Goal: Navigation & Orientation: Understand site structure

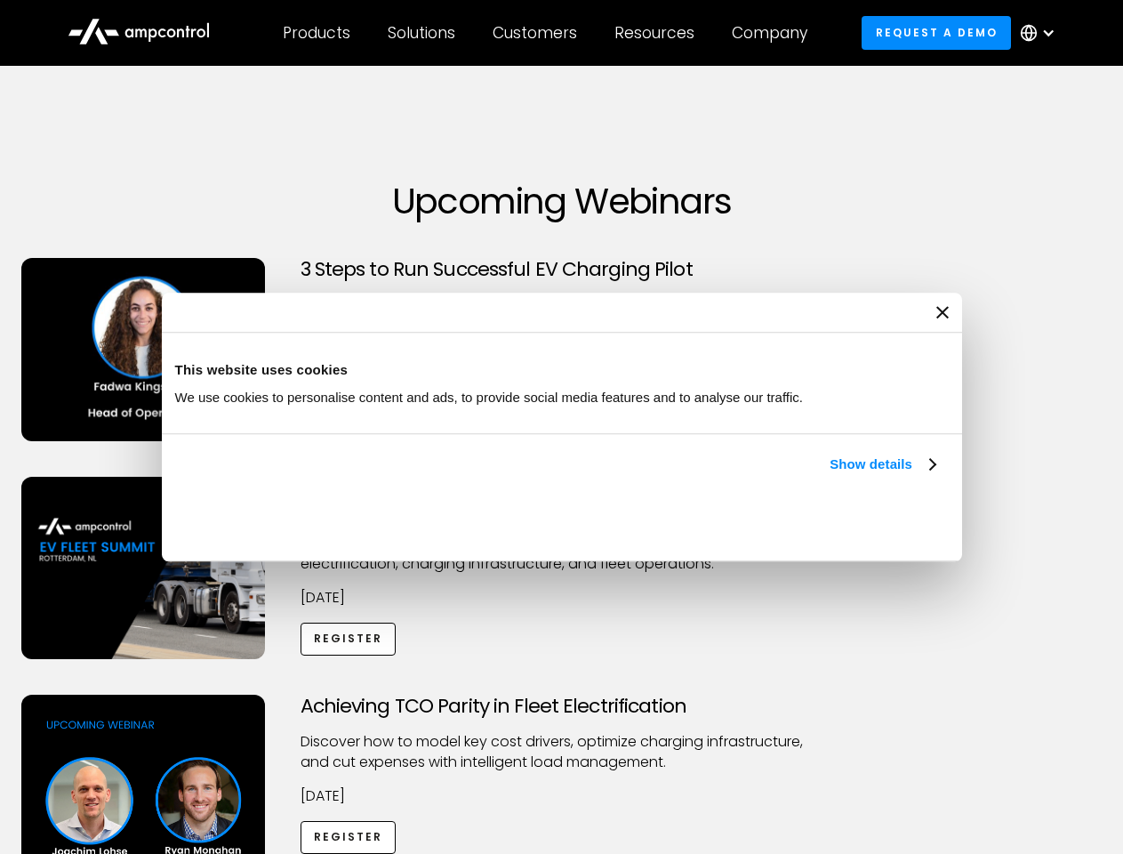
click at [830, 475] on link "Show details" at bounding box center [882, 464] width 105 height 21
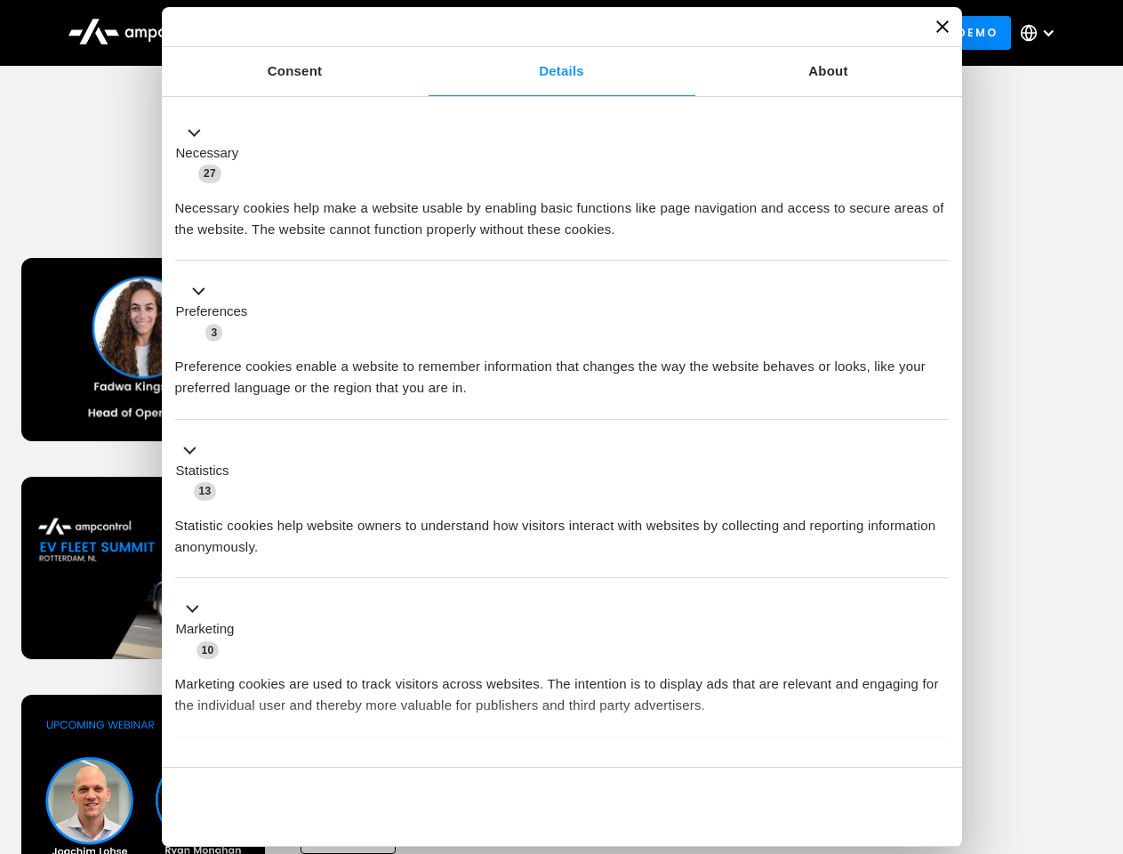
click at [938, 579] on li "Statistics 13 Statistic cookies help website owners to understand how visitors …" at bounding box center [562, 499] width 774 height 159
click at [1104, 717] on div "Achieving TCO Parity in Fleet Electrification Discover how to model key cost dr…" at bounding box center [562, 834] width 1117 height 279
click at [547, 33] on div "Customers" at bounding box center [535, 33] width 85 height 20
click at [316, 33] on div "Products" at bounding box center [317, 33] width 68 height 20
click at [423, 33] on div "Solutions" at bounding box center [422, 33] width 68 height 20
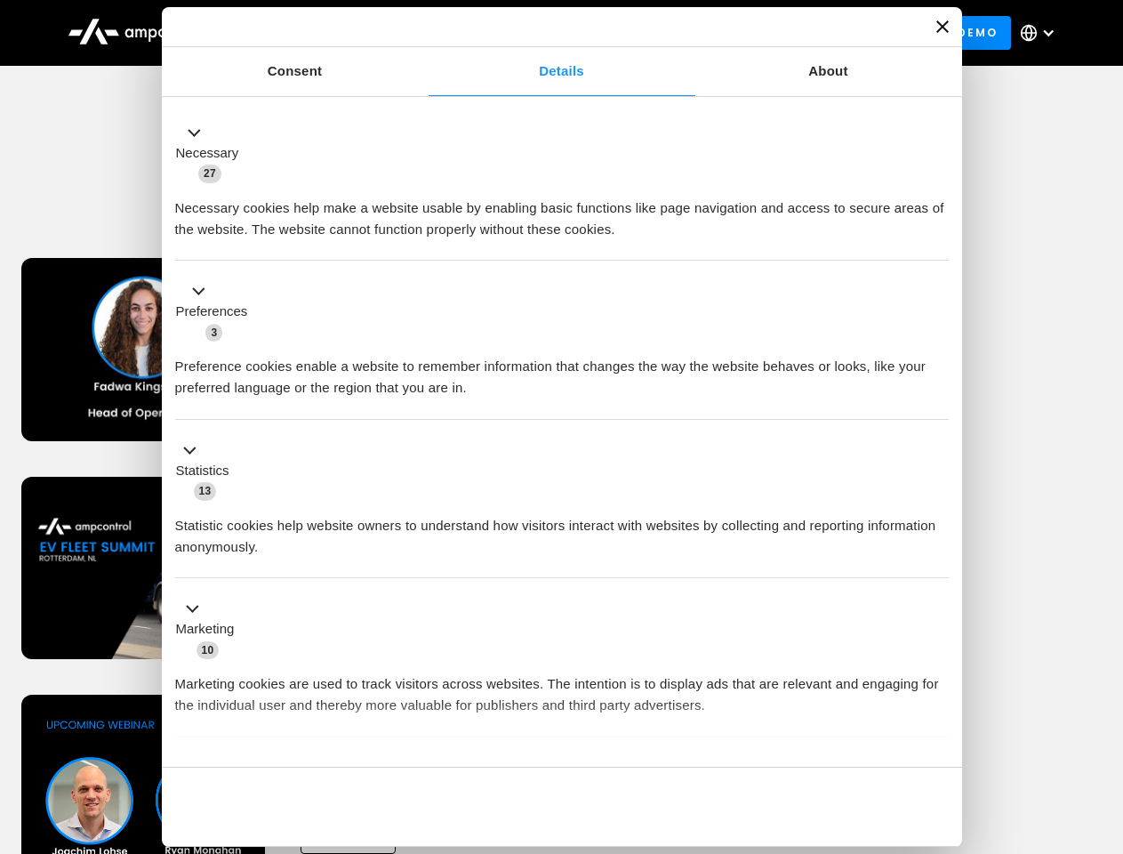
click at [538, 33] on div "Customers" at bounding box center [535, 33] width 85 height 20
click at [658, 33] on div "Resources" at bounding box center [655, 33] width 80 height 20
click at [776, 33] on div "Company" at bounding box center [770, 33] width 76 height 20
click at [1043, 33] on div at bounding box center [1049, 33] width 14 height 14
